Goal: Transaction & Acquisition: Purchase product/service

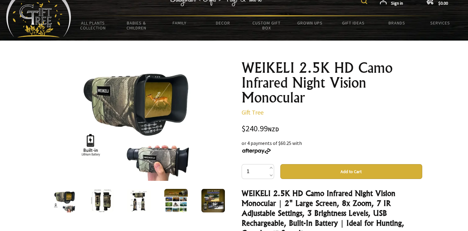
scroll to position [31, 0]
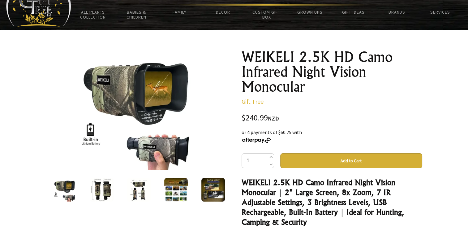
click at [96, 187] on img at bounding box center [102, 190] width 24 height 24
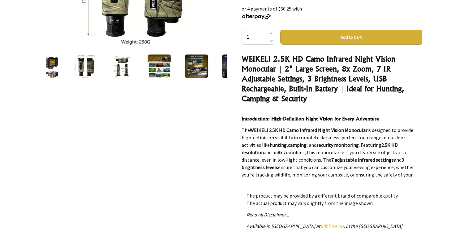
scroll to position [155, 0]
click at [168, 66] on img at bounding box center [160, 66] width 24 height 24
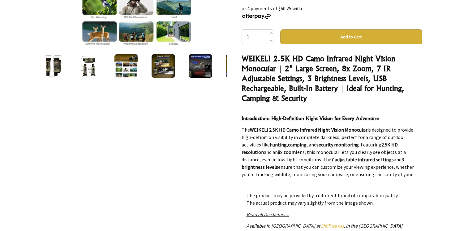
click at [168, 66] on img at bounding box center [163, 66] width 24 height 24
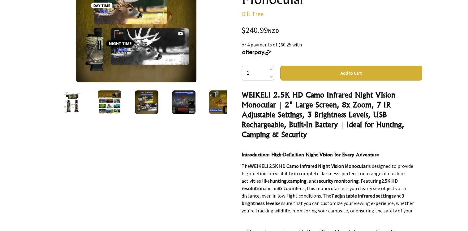
scroll to position [62, 0]
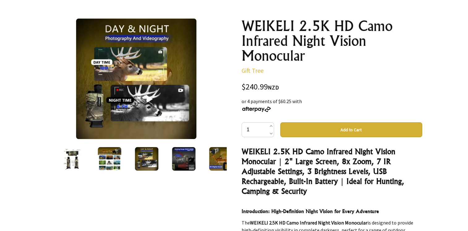
click at [193, 159] on img at bounding box center [184, 159] width 24 height 24
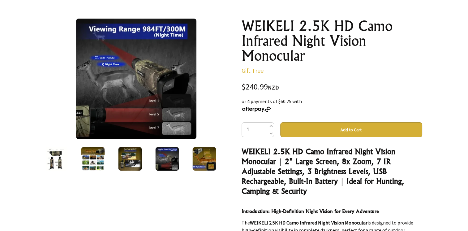
click at [211, 159] on img at bounding box center [205, 159] width 24 height 24
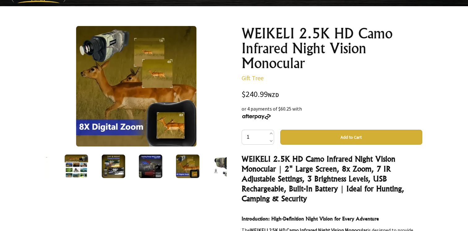
scroll to position [0, 0]
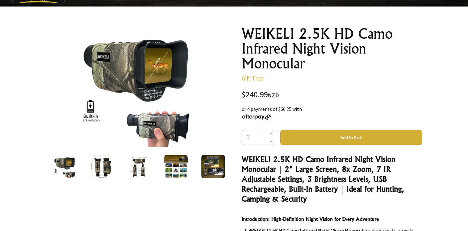
scroll to position [62, 0]
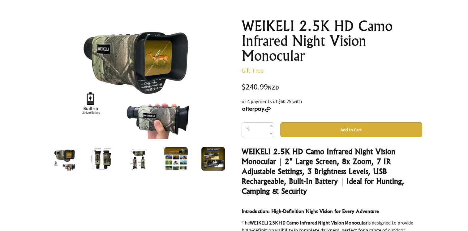
click at [137, 162] on img at bounding box center [139, 159] width 24 height 24
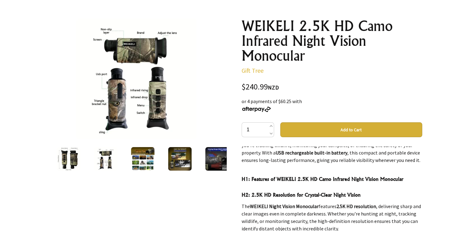
scroll to position [124, 0]
